Goal: Task Accomplishment & Management: Use online tool/utility

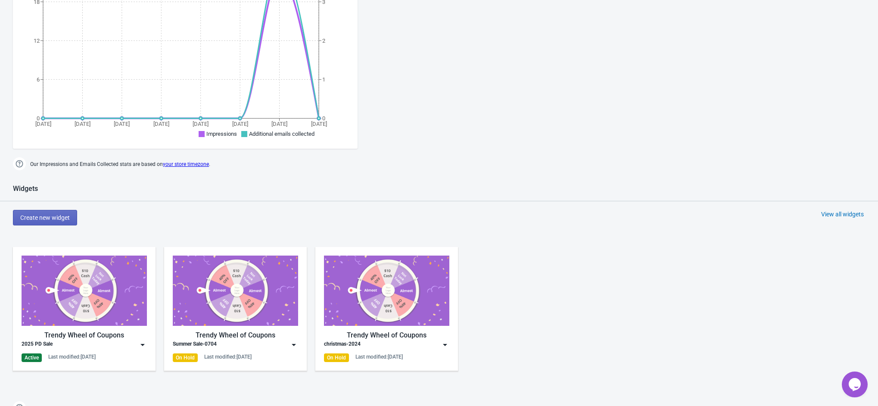
click at [133, 348] on div "2025 PD Sale" at bounding box center [84, 344] width 125 height 9
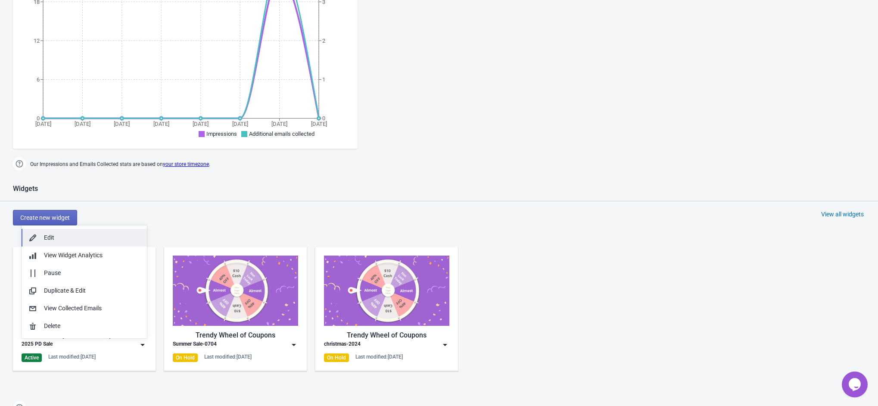
click at [80, 238] on div "Edit" at bounding box center [92, 237] width 96 height 9
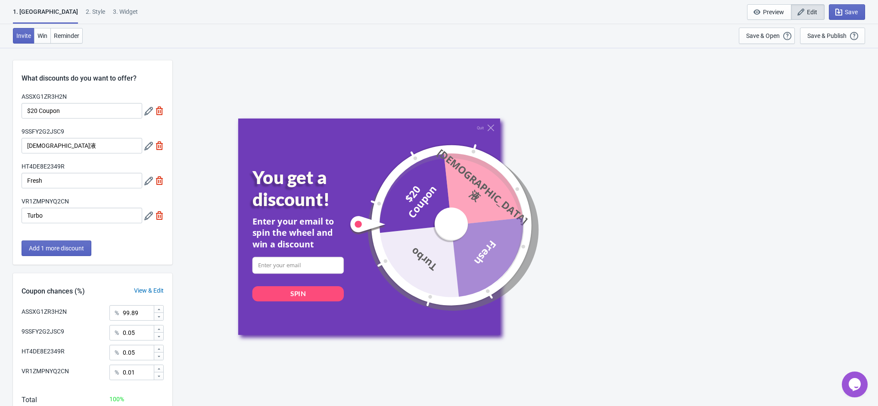
click at [148, 113] on icon at bounding box center [148, 111] width 9 height 9
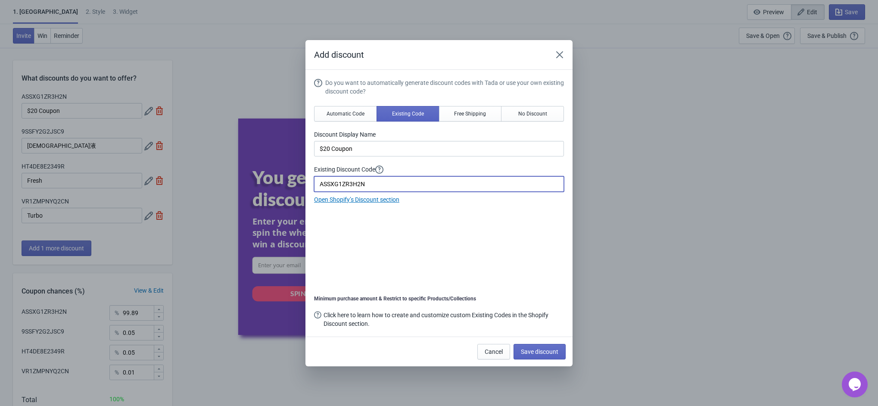
drag, startPoint x: 398, startPoint y: 184, endPoint x: 254, endPoint y: 185, distance: 143.5
click at [254, 185] on div "Add discount Do you want to automatically generate discount codes with Tada or …" at bounding box center [439, 203] width 878 height 326
drag, startPoint x: 315, startPoint y: 166, endPoint x: 400, endPoint y: 169, distance: 85.4
click at [400, 139] on label "Existing Discount Code" at bounding box center [439, 134] width 250 height 9
click at [377, 225] on div "Do you want to automatically generate discount codes with Tada or use your own …" at bounding box center [439, 203] width 250 height 251
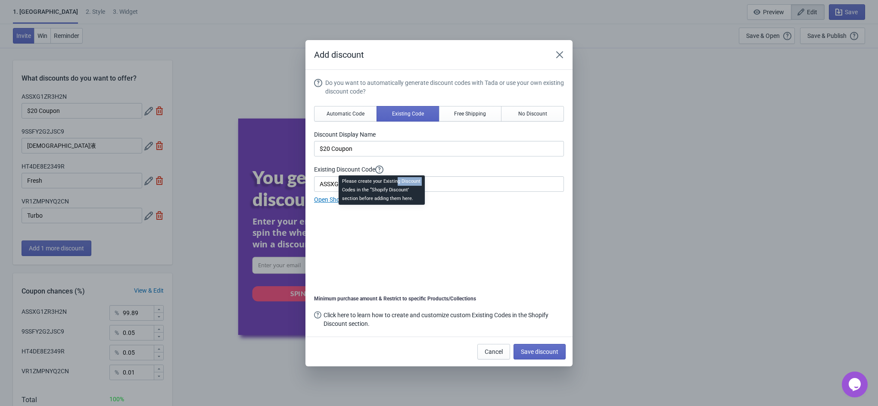
drag, startPoint x: 395, startPoint y: 181, endPoint x: 480, endPoint y: 170, distance: 86.1
click at [341, 187] on div "Please create your Existing Discount Codes in the “Shopify Discount’ section be…" at bounding box center [382, 193] width 100 height 38
click at [512, 163] on div "Do you want to automatically generate discount codes with Tada or use your own …" at bounding box center [439, 141] width 250 height 126
click at [562, 57] on icon "Close" at bounding box center [559, 54] width 7 height 7
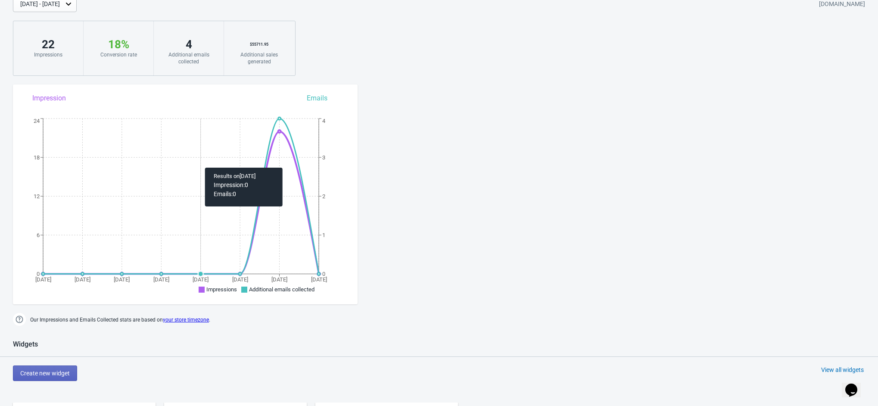
scroll to position [194, 0]
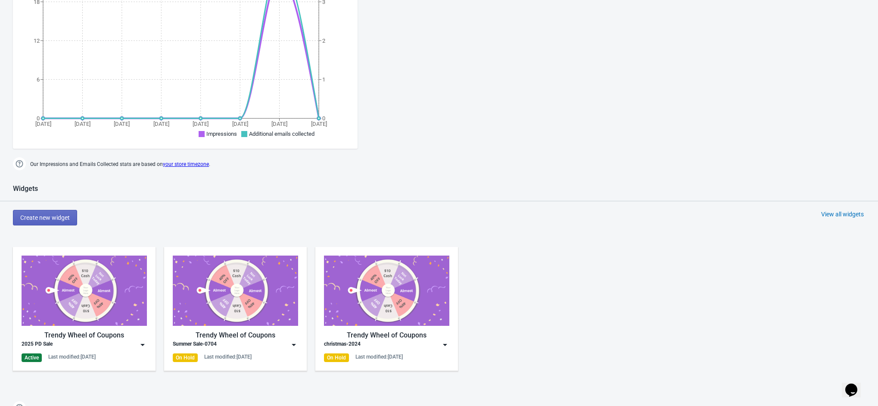
click at [121, 349] on div "Trendy Wheel of Coupons 2025 PD Sale Active Last modified: 2.9.2025" at bounding box center [84, 309] width 125 height 106
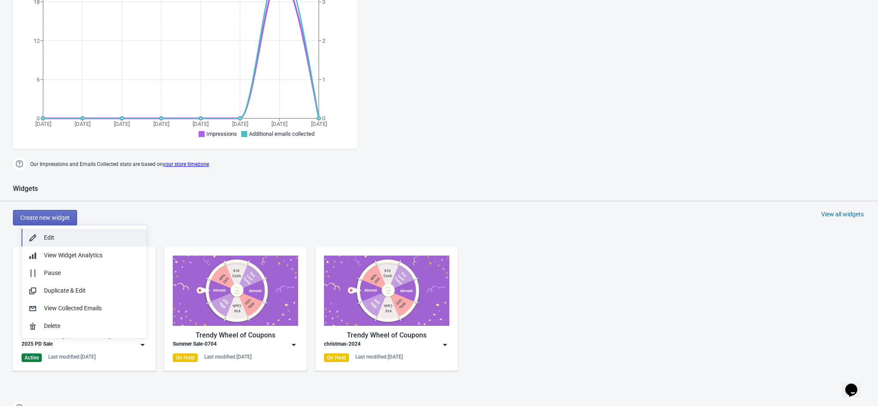
click at [103, 234] on div "Edit" at bounding box center [92, 237] width 96 height 9
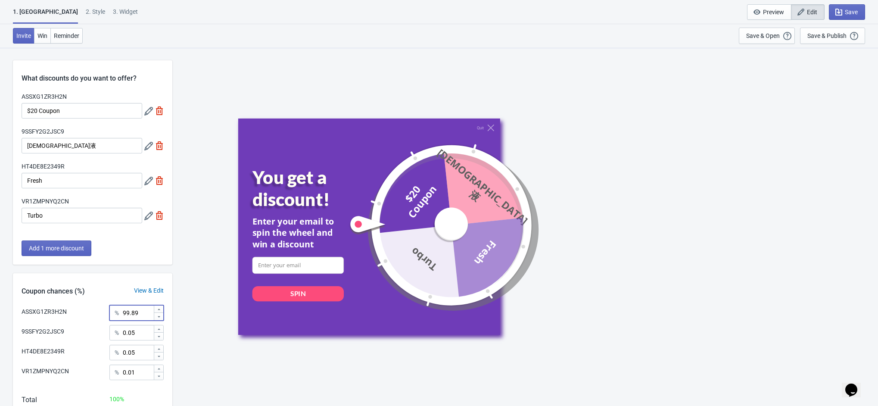
drag, startPoint x: 124, startPoint y: 315, endPoint x: 143, endPoint y: 314, distance: 19.0
click at [143, 314] on input "99.89" at bounding box center [137, 313] width 31 height 16
click at [78, 310] on div "ASSXG1ZR3H2N % 99.89" at bounding box center [93, 310] width 142 height 11
drag, startPoint x: 87, startPoint y: 112, endPoint x: 3, endPoint y: 107, distance: 84.6
click at [3, 107] on div "What discounts do you want to offer? ASSXG1ZR3H2N $20 Coupon 9SSFY2G2JSC9 清洁液 H…" at bounding box center [439, 253] width 878 height 412
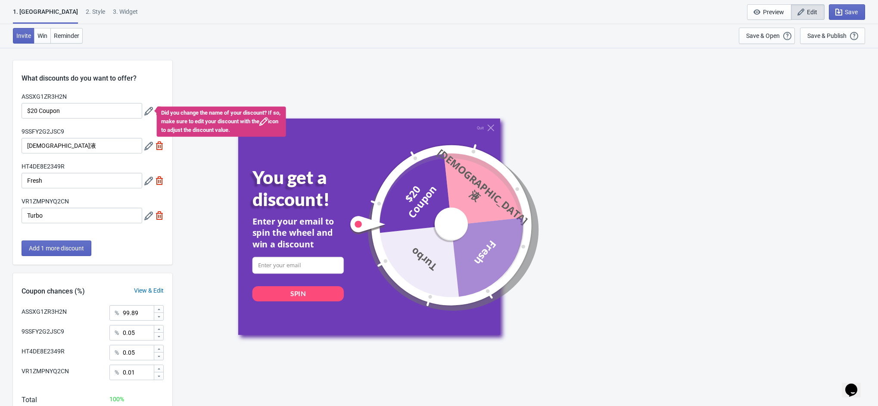
drag, startPoint x: 120, startPoint y: 311, endPoint x: 139, endPoint y: 315, distance: 19.4
click at [139, 315] on div "% 99.89" at bounding box center [136, 313] width 54 height 16
click at [75, 333] on div "9SSFY2G2JSC9 % 0.05" at bounding box center [93, 330] width 142 height 11
drag, startPoint x: 140, startPoint y: 357, endPoint x: 119, endPoint y: 351, distance: 22.3
click at [119, 351] on div "% 0.05" at bounding box center [136, 353] width 54 height 16
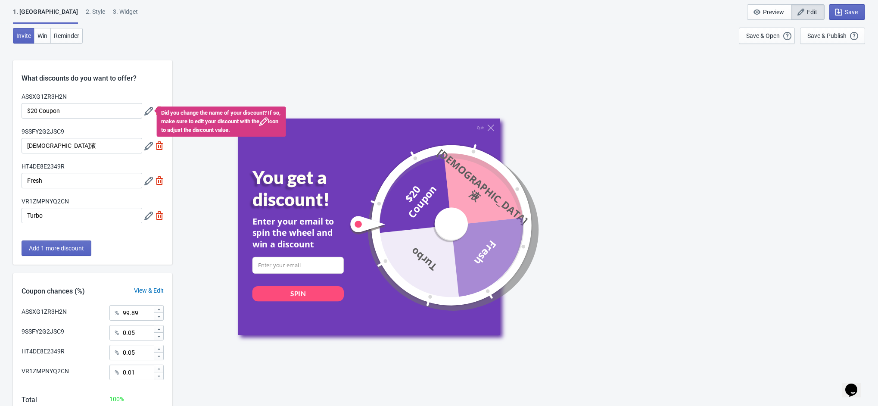
click at [75, 351] on div "HT4DE8E2349R % 0.05" at bounding box center [93, 350] width 142 height 11
drag, startPoint x: 73, startPoint y: 331, endPoint x: 17, endPoint y: 332, distance: 56.0
click at [17, 332] on div "ASSXG1ZR3H2N % 99.89 9SSFY2G2JSC9 % 0.05 HT4DE8E2349R % 0.05 VR1ZMPNYQ2CN % 0.01" at bounding box center [92, 345] width 159 height 81
click at [77, 336] on div "9SSFY2G2JSC9 % 0.05" at bounding box center [93, 330] width 142 height 11
drag, startPoint x: 82, startPoint y: 331, endPoint x: 14, endPoint y: 331, distance: 67.7
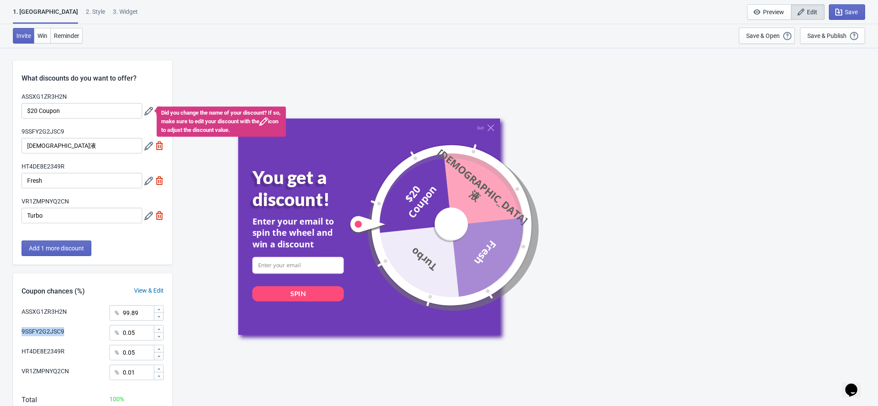
click at [14, 331] on div "ASSXG1ZR3H2N % 99.89 9SSFY2G2JSC9 % 0.05 HT4DE8E2349R % 0.05 VR1ZMPNYQ2CN % 0.01" at bounding box center [92, 345] width 159 height 81
drag, startPoint x: 81, startPoint y: 312, endPoint x: 39, endPoint y: 315, distance: 41.5
click at [39, 315] on div "ASSXG1ZR3H2N % 99.89" at bounding box center [93, 310] width 142 height 11
click at [87, 318] on div "ASSXG1ZR3H2N % 99.89 9SSFY2G2JSC9 % 0.05 HT4DE8E2349R % 0.05 VR1ZMPNYQ2CN % 0.01" at bounding box center [92, 345] width 159 height 81
click at [75, 349] on div "HT4DE8E2349R % 0.05" at bounding box center [93, 350] width 142 height 11
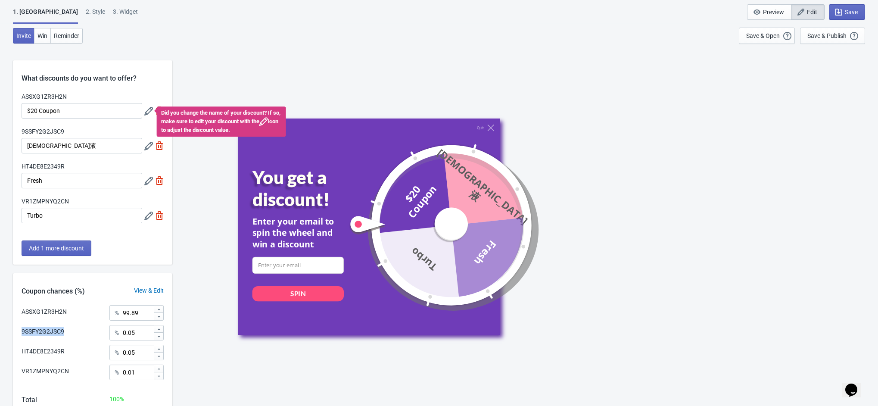
drag, startPoint x: 19, startPoint y: 332, endPoint x: 86, endPoint y: 327, distance: 67.0
click at [86, 327] on div "ASSXG1ZR3H2N % 99.89 9SSFY2G2JSC9 % 0.05 HT4DE8E2349R % 0.05 VR1ZMPNYQ2CN % 0.01" at bounding box center [92, 345] width 159 height 81
click at [70, 329] on div "9SSFY2G2JSC9 % 0.05" at bounding box center [93, 330] width 142 height 11
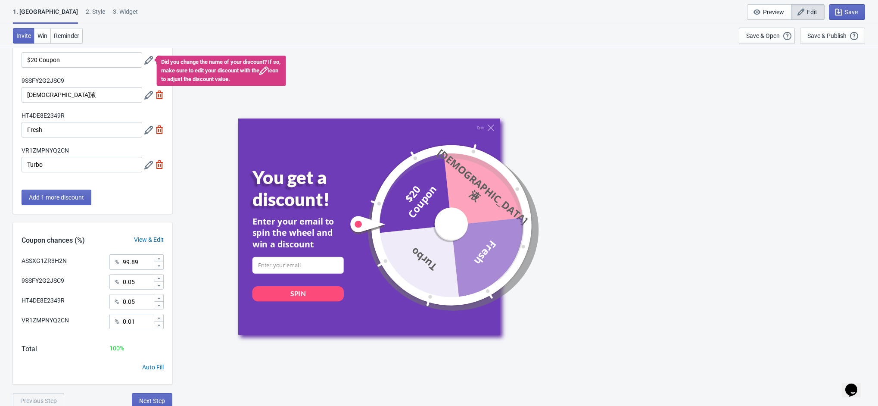
scroll to position [53, 0]
